Goal: Information Seeking & Learning: Learn about a topic

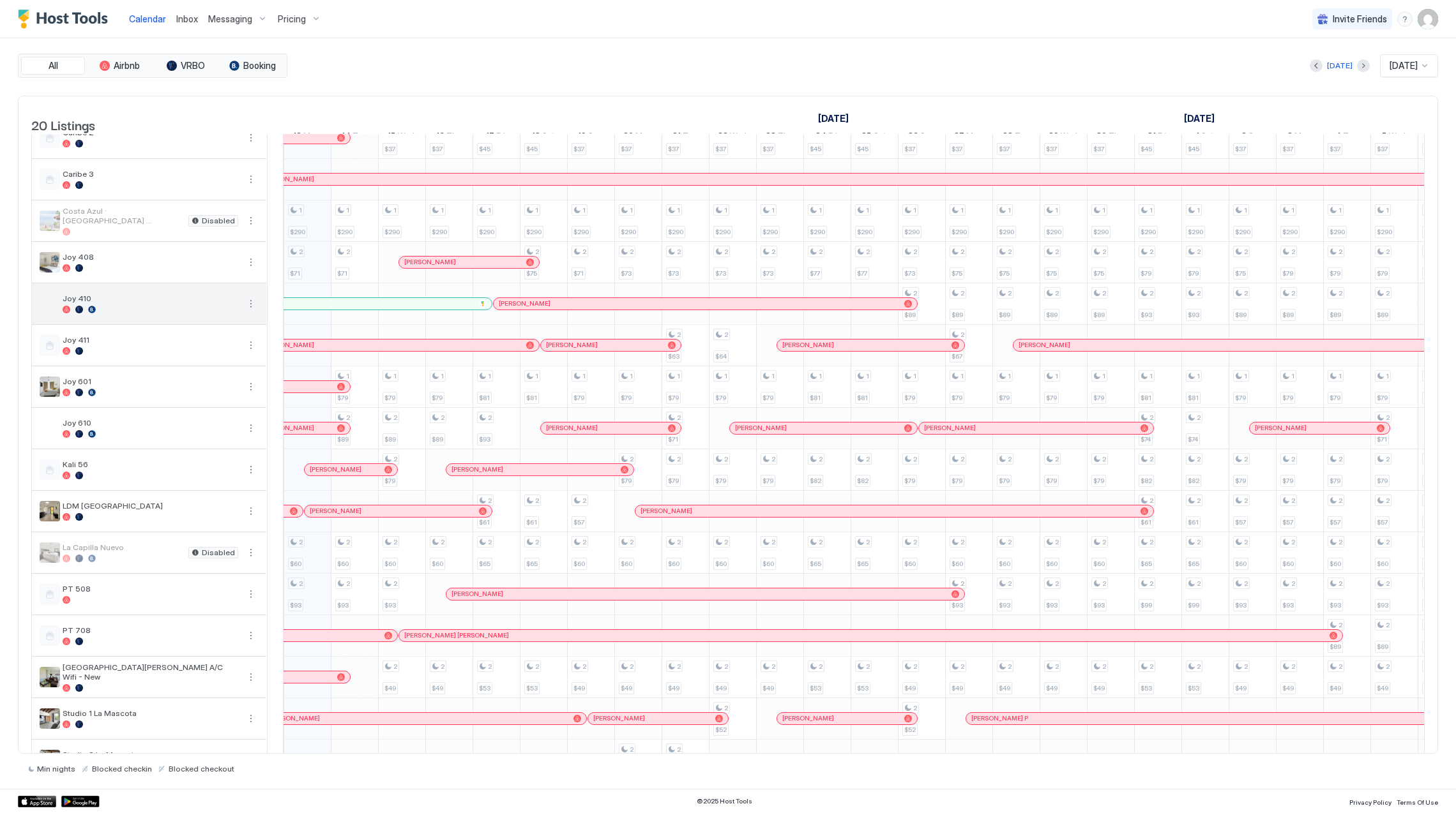
scroll to position [85, 0]
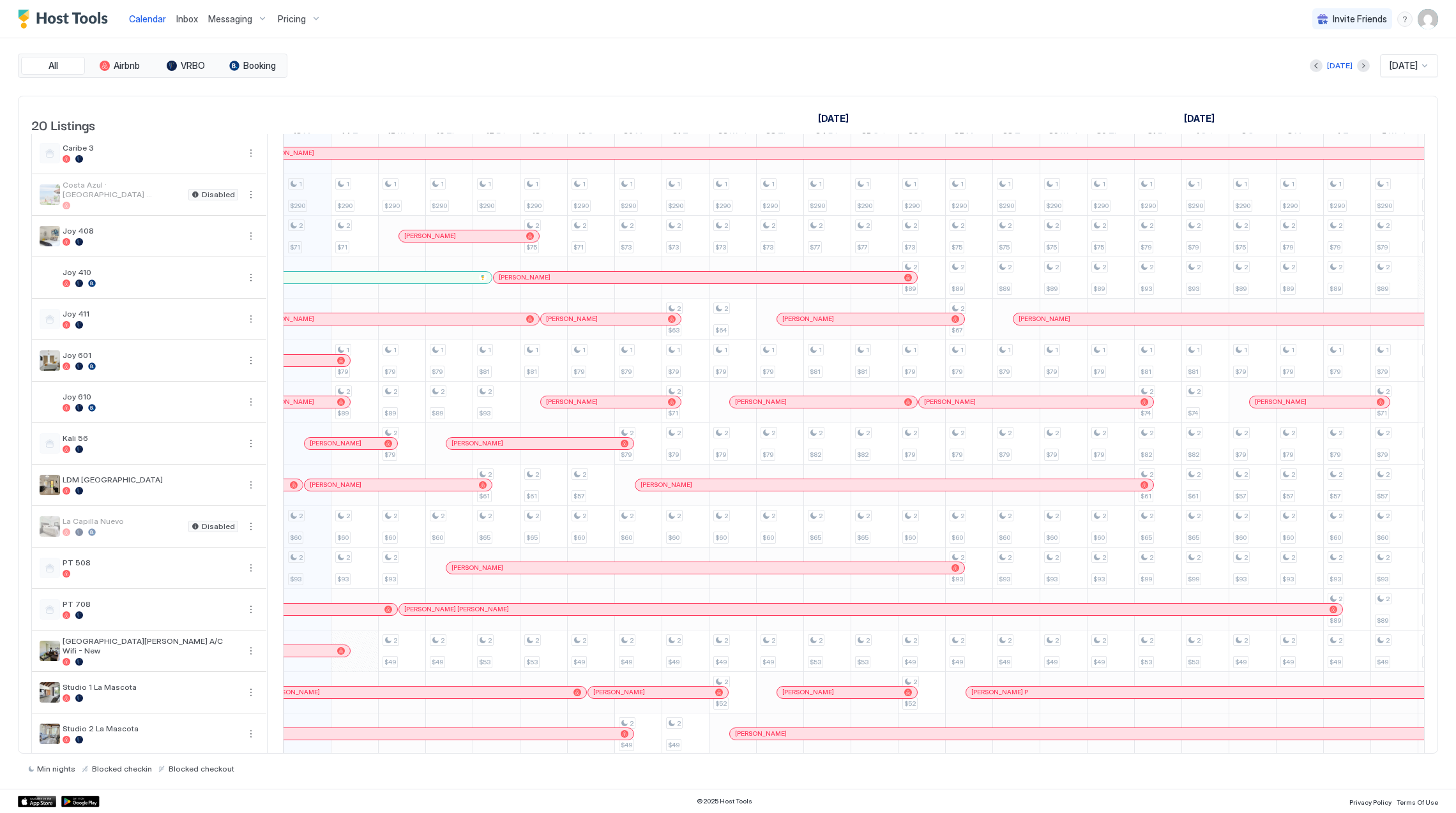
click at [360, 447] on div "[PERSON_NAME]" at bounding box center [350, 443] width 83 height 8
click at [279, 14] on span "Pricing" at bounding box center [291, 19] width 28 height 12
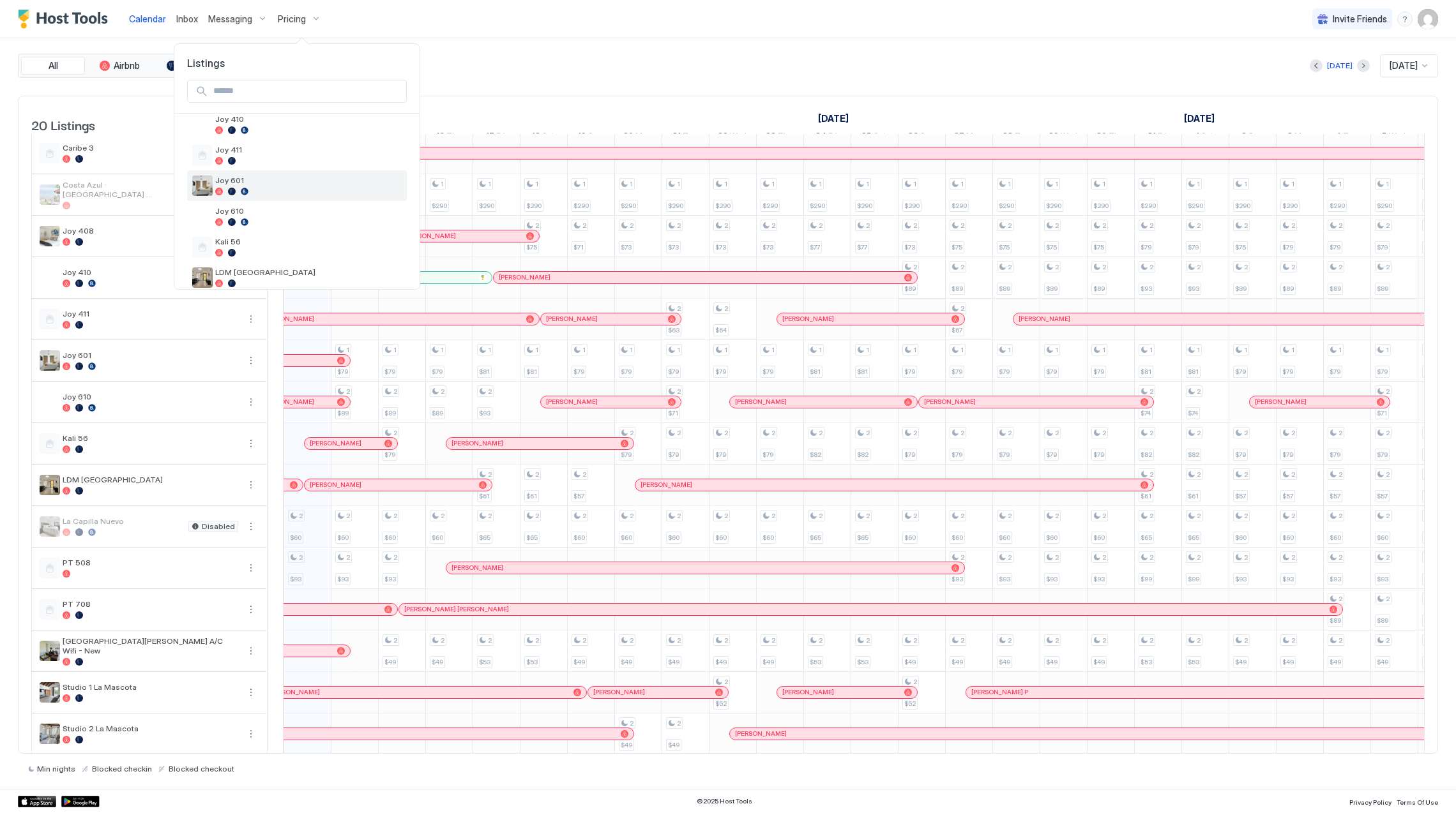
scroll to position [245, 0]
click at [277, 208] on div "Kali 56" at bounding box center [308, 207] width 186 height 20
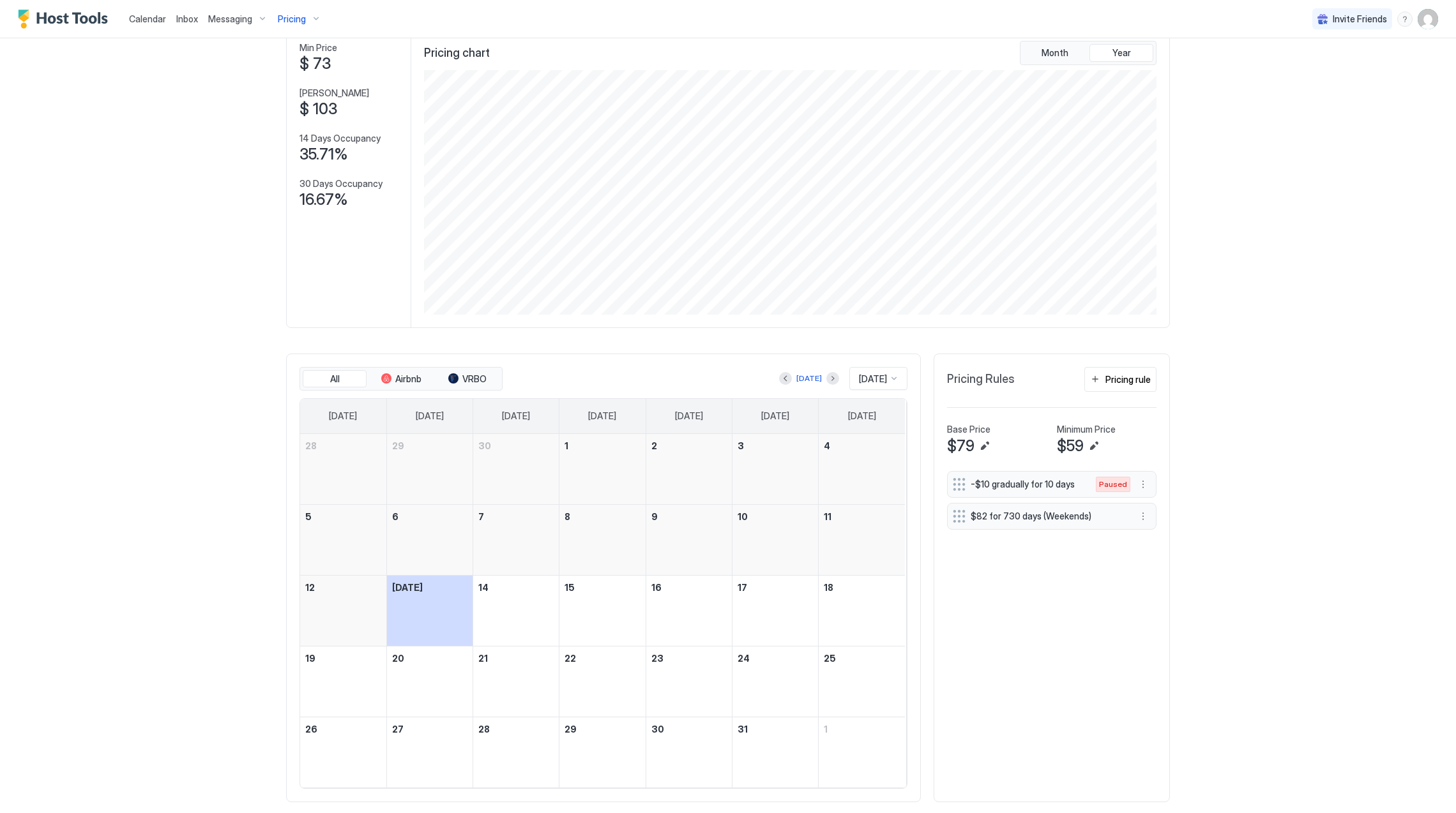
scroll to position [103, 0]
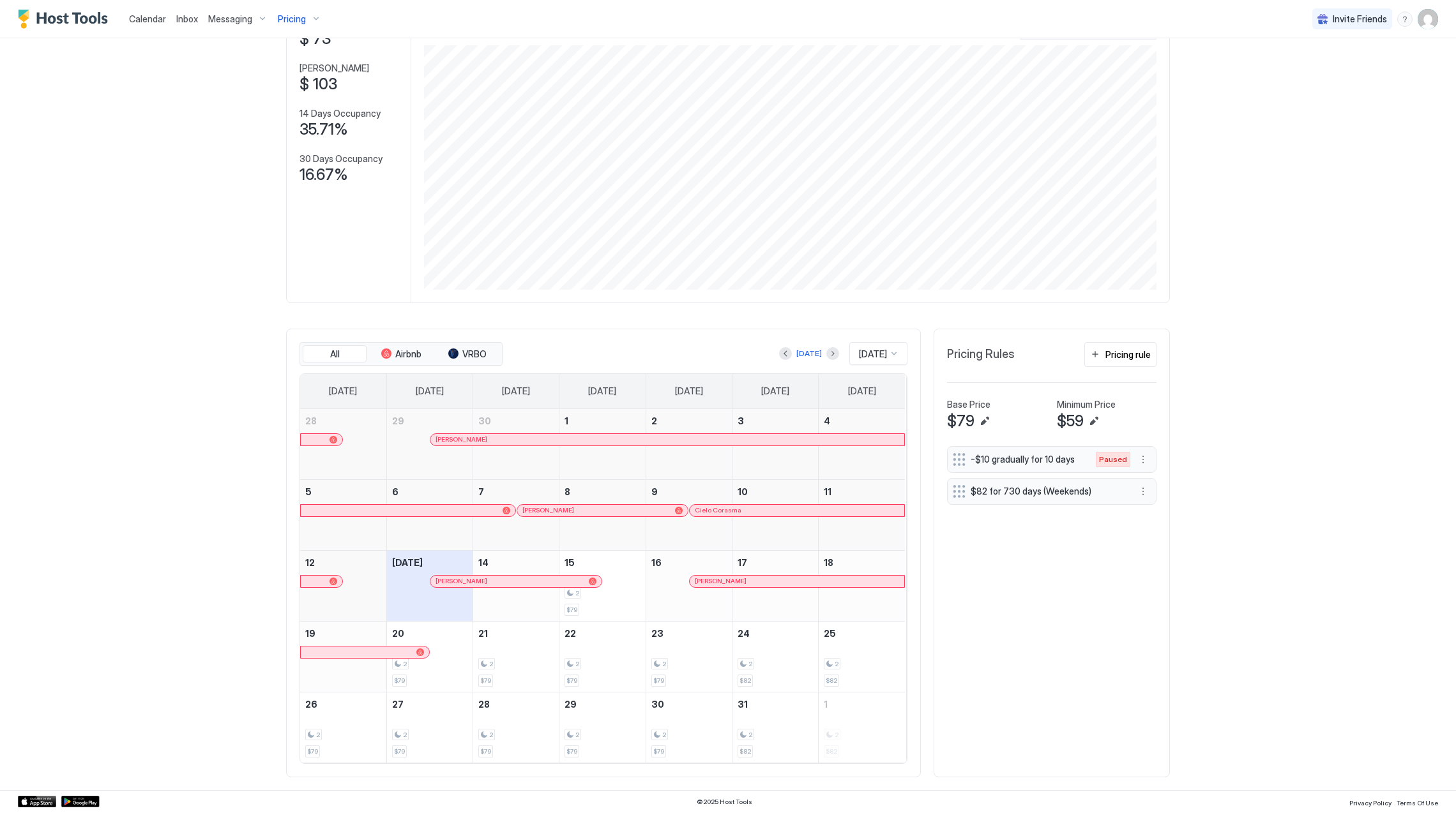
click at [468, 583] on span "[PERSON_NAME]" at bounding box center [461, 581] width 52 height 8
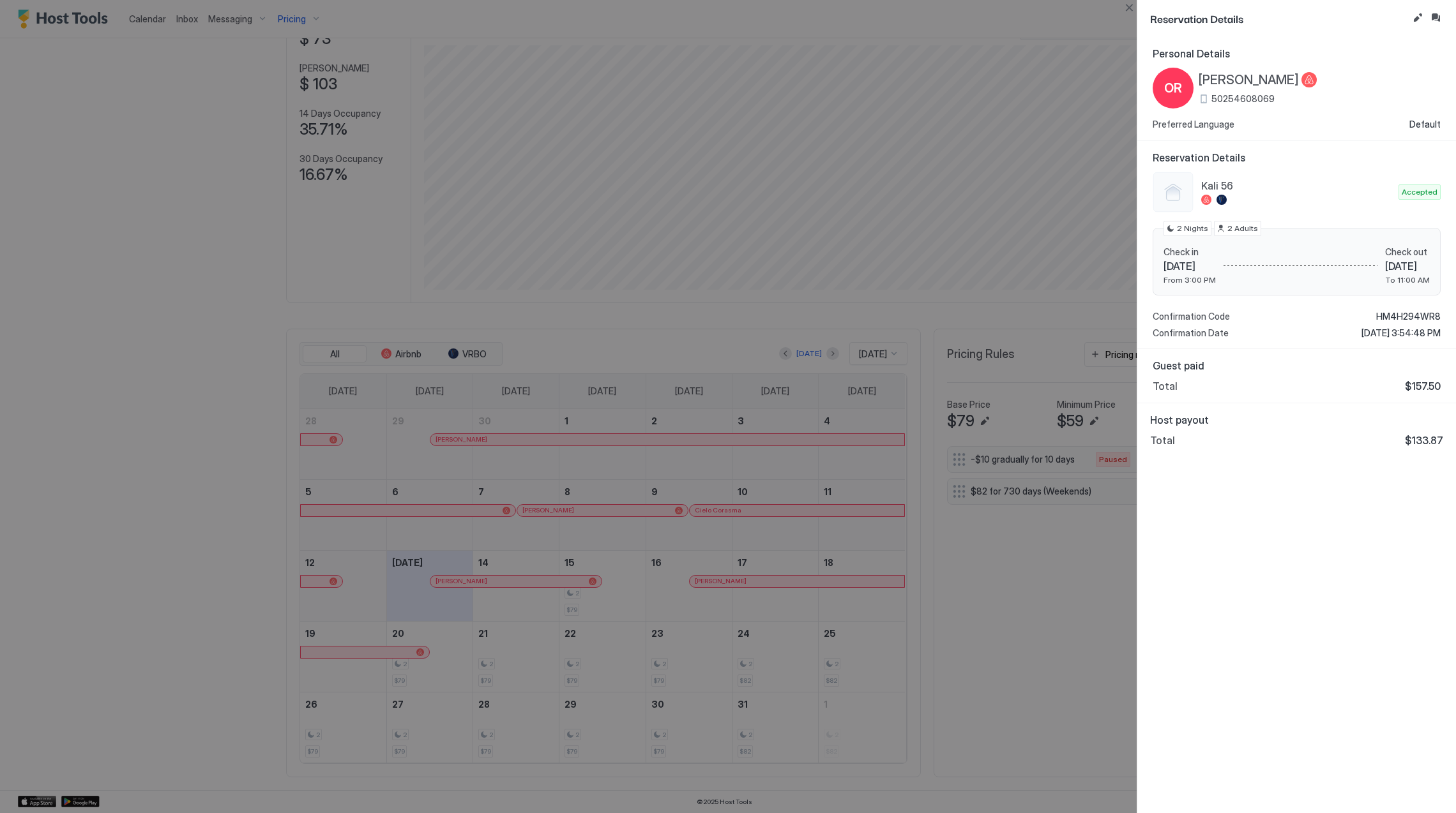
click at [1214, 83] on span "[PERSON_NAME]" at bounding box center [1249, 81] width 100 height 16
click at [1393, 318] on span "HM4H294WR8" at bounding box center [1408, 317] width 64 height 12
click at [1393, 314] on span "HM4H294WR8" at bounding box center [1408, 317] width 64 height 12
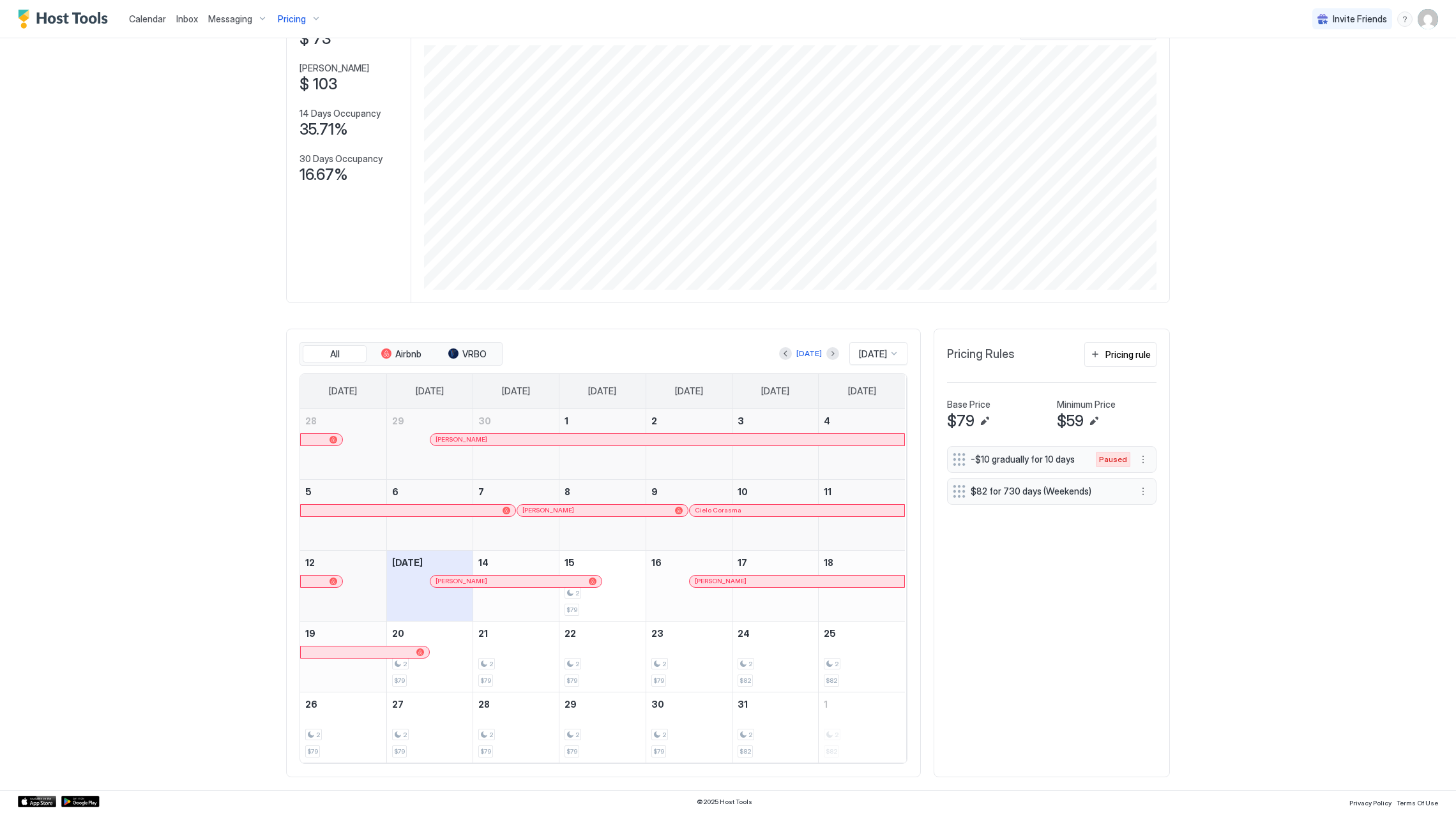
click at [304, 21] on div "Pricing" at bounding box center [299, 19] width 54 height 22
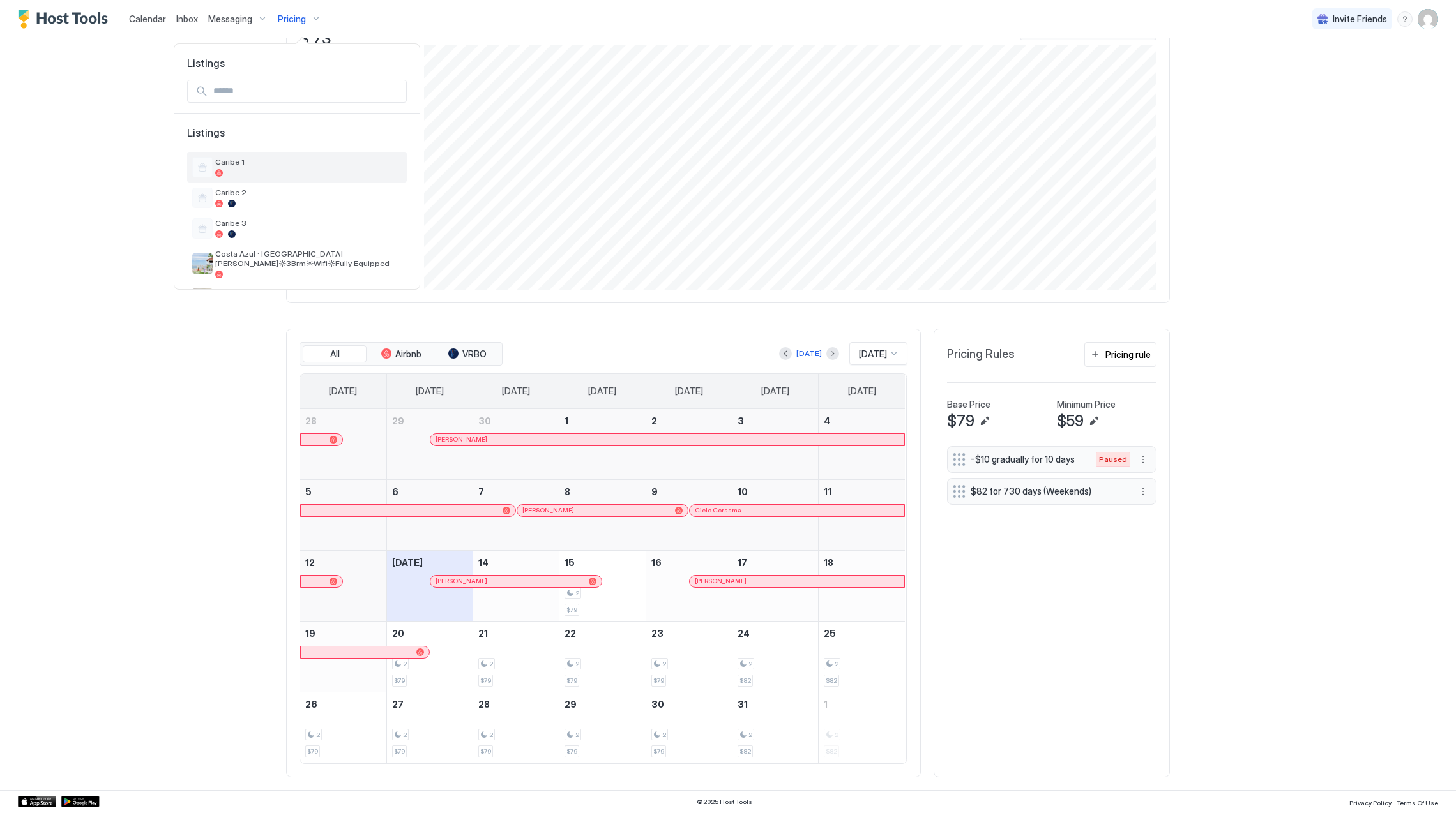
click at [251, 160] on div "Caribe 1" at bounding box center [297, 167] width 220 height 31
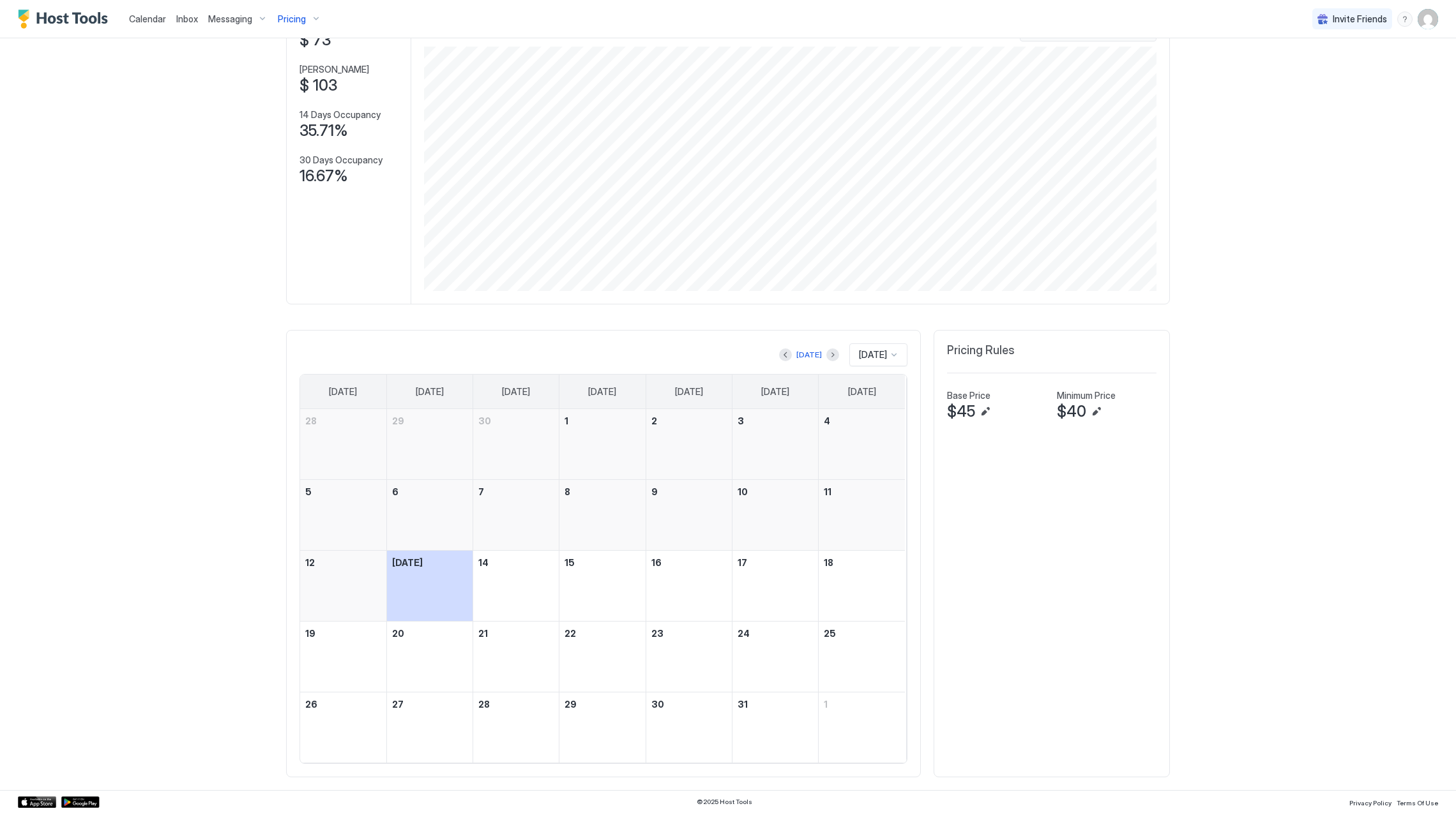
scroll to position [101, 0]
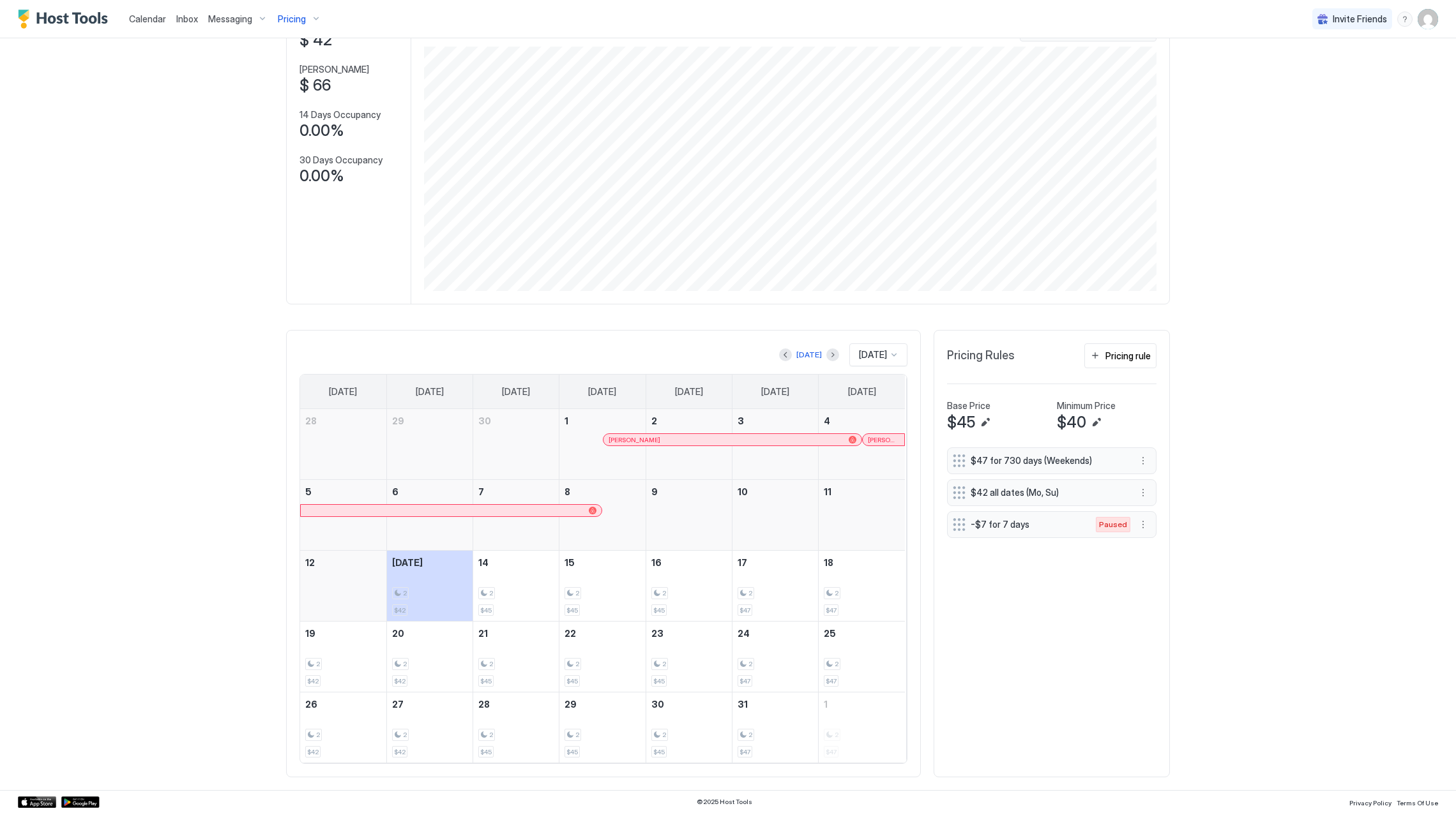
click at [305, 23] on div "Pricing" at bounding box center [299, 19] width 54 height 22
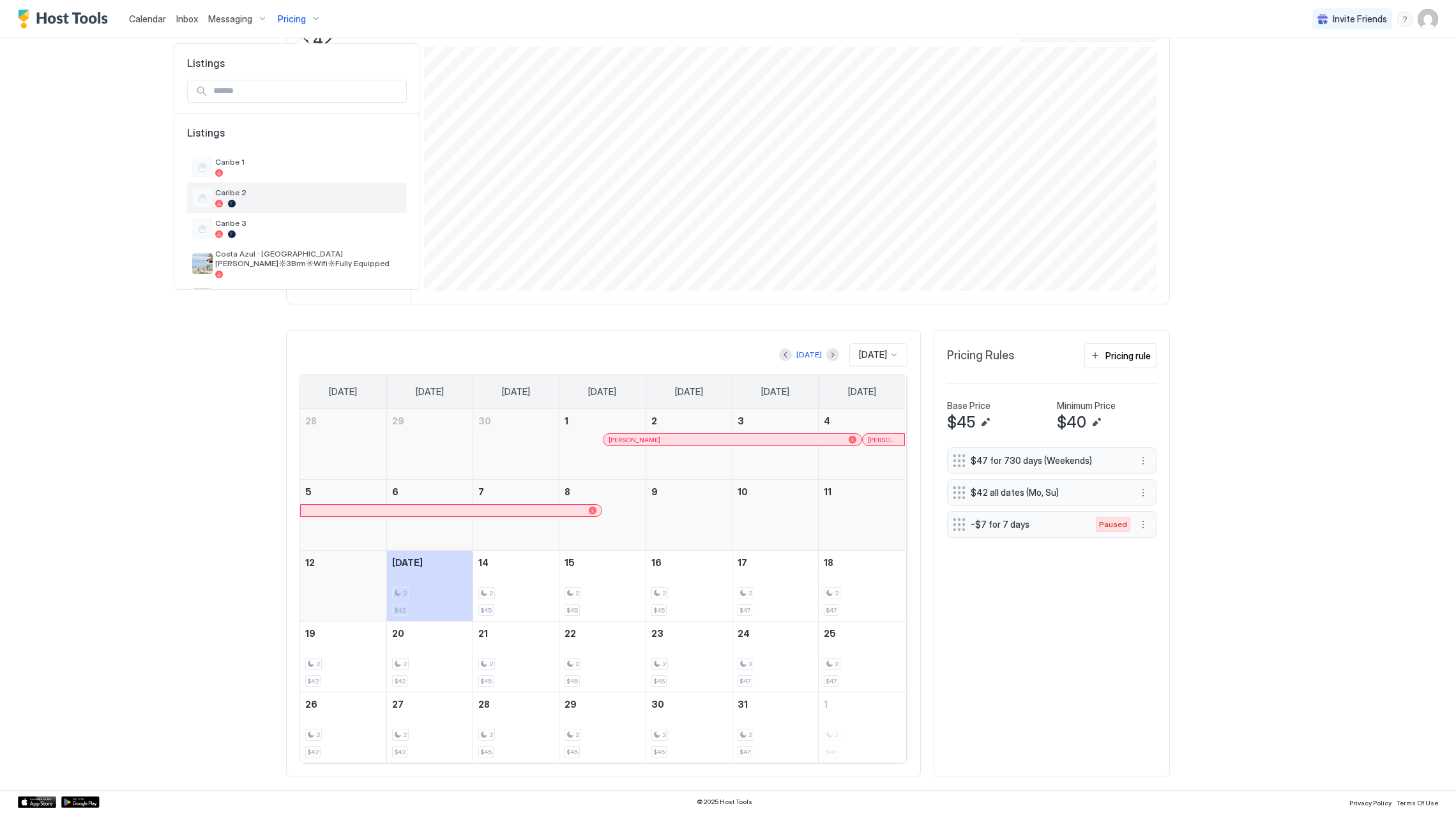
click at [286, 201] on div at bounding box center [308, 203] width 186 height 7
